Goal: Task Accomplishment & Management: Use online tool/utility

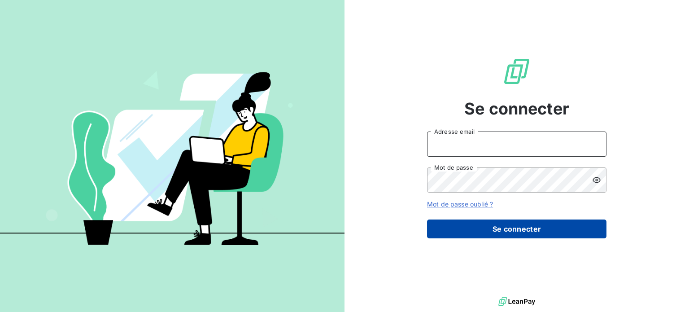
type input "[EMAIL_ADDRESS][DOMAIN_NAME]"
click at [520, 229] on button "Se connecter" at bounding box center [516, 228] width 179 height 19
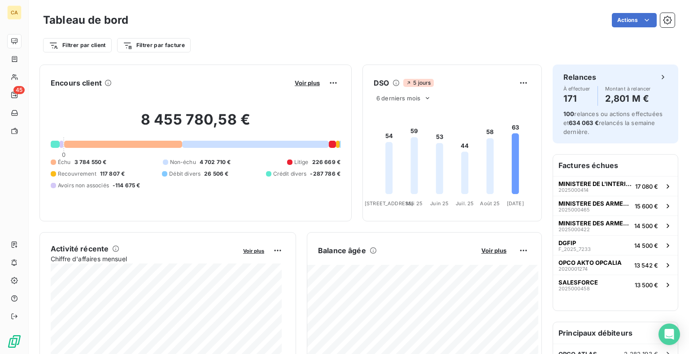
drag, startPoint x: 629, startPoint y: 1, endPoint x: 662, endPoint y: 30, distance: 43.2
click at [662, 30] on div "Filtrer par client Filtrer par facture" at bounding box center [358, 42] width 631 height 24
click at [660, 26] on button "button" at bounding box center [667, 20] width 14 height 14
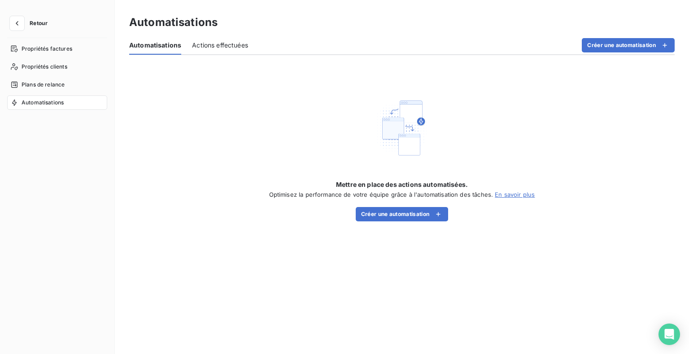
click at [658, 20] on div "Automatisations" at bounding box center [401, 22] width 545 height 16
click at [11, 22] on button "button" at bounding box center [17, 23] width 14 height 14
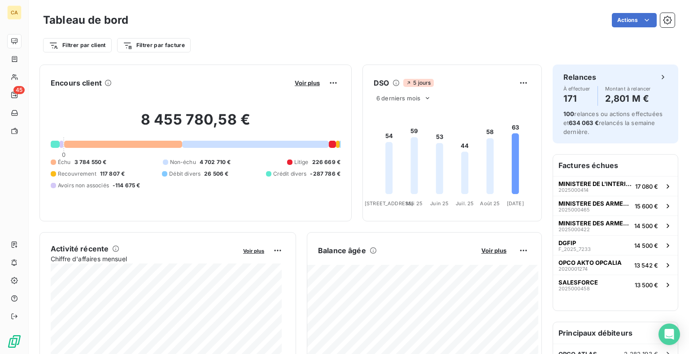
drag, startPoint x: 657, startPoint y: 1, endPoint x: 404, endPoint y: 26, distance: 254.2
click at [404, 26] on div "Actions" at bounding box center [406, 20] width 535 height 14
click at [494, 22] on div "Actions" at bounding box center [406, 20] width 535 height 14
drag, startPoint x: 626, startPoint y: 0, endPoint x: 442, endPoint y: 28, distance: 185.6
click at [442, 28] on div "Tableau de bord Actions" at bounding box center [358, 20] width 631 height 19
